Goal: Task Accomplishment & Management: Complete application form

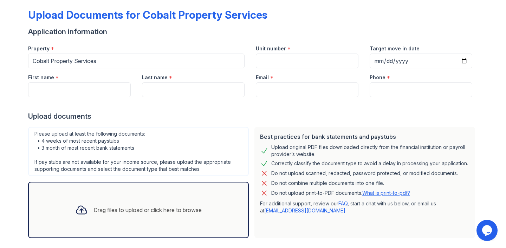
scroll to position [66, 0]
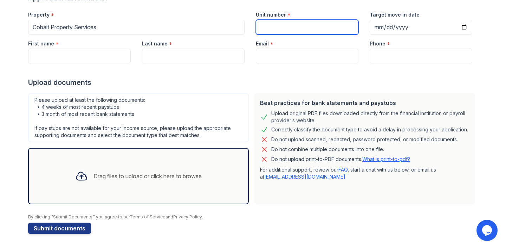
click at [281, 26] on input "Unit number" at bounding box center [307, 27] width 103 height 15
type input "c2"
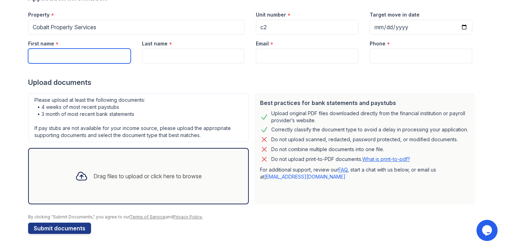
click at [105, 59] on input "First name" at bounding box center [79, 56] width 103 height 15
type input "Austin"
type input "Saxon"
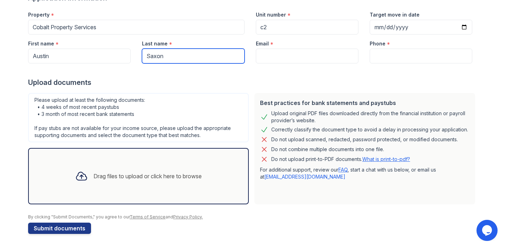
type input "[EMAIL_ADDRESS][DOMAIN_NAME]"
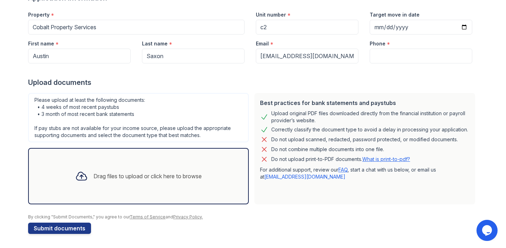
type input "4048836400"
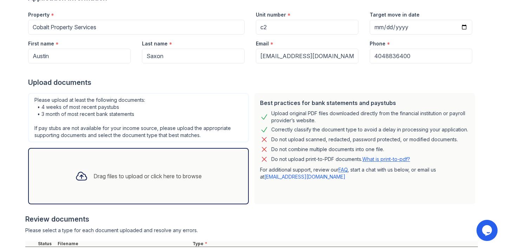
click at [109, 177] on div "Drag files to upload or click here to browse" at bounding box center [148, 176] width 108 height 8
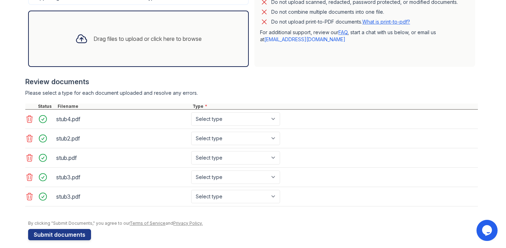
scroll to position [210, 0]
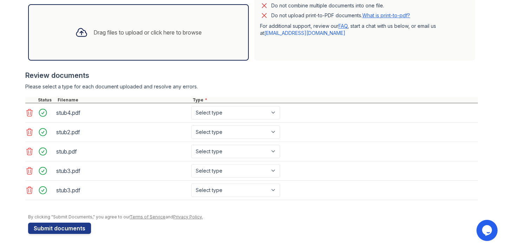
click at [27, 189] on icon at bounding box center [29, 190] width 8 height 8
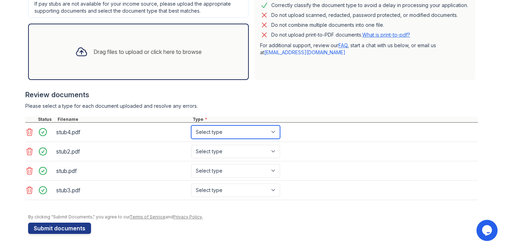
click at [220, 131] on select "Select type Paystub Bank Statement Offer Letter Tax Documents Benefit Award Let…" at bounding box center [235, 131] width 89 height 13
select select "paystub"
click at [191, 125] on select "Select type Paystub Bank Statement Offer Letter Tax Documents Benefit Award Let…" at bounding box center [235, 131] width 89 height 13
click at [219, 140] on div "stub4.pdf Select type Paystub Bank Statement Offer Letter Tax Documents Benefit…" at bounding box center [251, 131] width 453 height 19
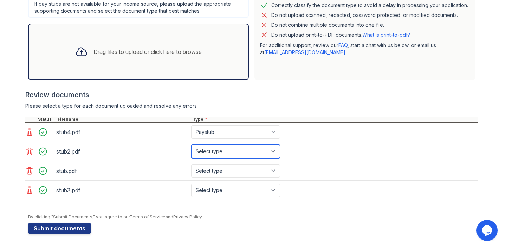
click at [210, 152] on select "Select type Paystub Bank Statement Offer Letter Tax Documents Benefit Award Let…" at bounding box center [235, 151] width 89 height 13
select select "paystub"
click at [191, 145] on select "Select type Paystub Bank Statement Offer Letter Tax Documents Benefit Award Let…" at bounding box center [235, 151] width 89 height 13
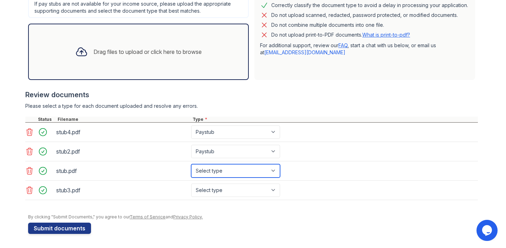
click at [208, 168] on select "Select type Paystub Bank Statement Offer Letter Tax Documents Benefit Award Let…" at bounding box center [235, 170] width 89 height 13
select select "paystub"
click at [191, 164] on select "Select type Paystub Bank Statement Offer Letter Tax Documents Benefit Award Let…" at bounding box center [235, 170] width 89 height 13
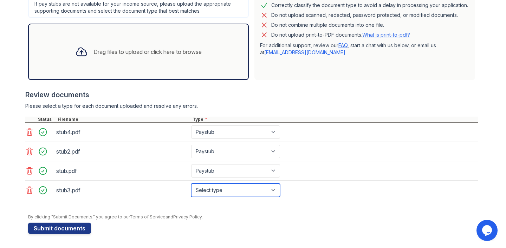
click at [208, 187] on select "Select type Paystub Bank Statement Offer Letter Tax Documents Benefit Award Let…" at bounding box center [235, 189] width 89 height 13
select select "paystub"
click at [191, 183] on select "Select type Paystub Bank Statement Offer Letter Tax Documents Benefit Award Let…" at bounding box center [235, 189] width 89 height 13
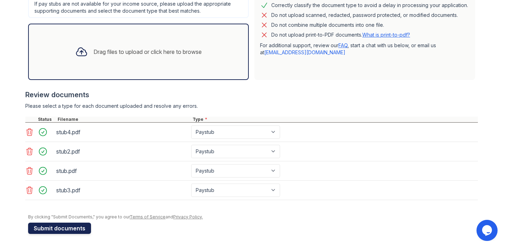
click at [62, 226] on button "Submit documents" at bounding box center [59, 227] width 63 height 11
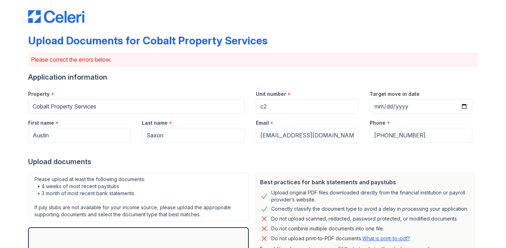
scroll to position [6, 0]
